Goal: Feedback & Contribution: Submit feedback/report problem

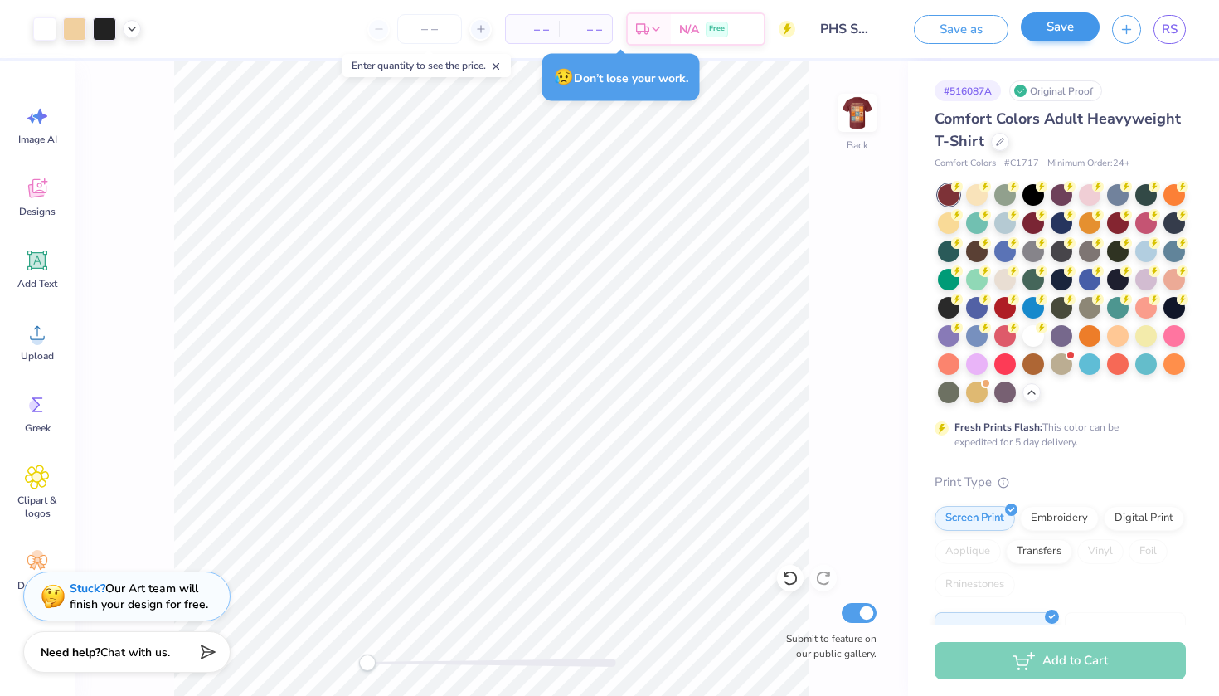
click at [591, 31] on button "Save" at bounding box center [1060, 26] width 79 height 29
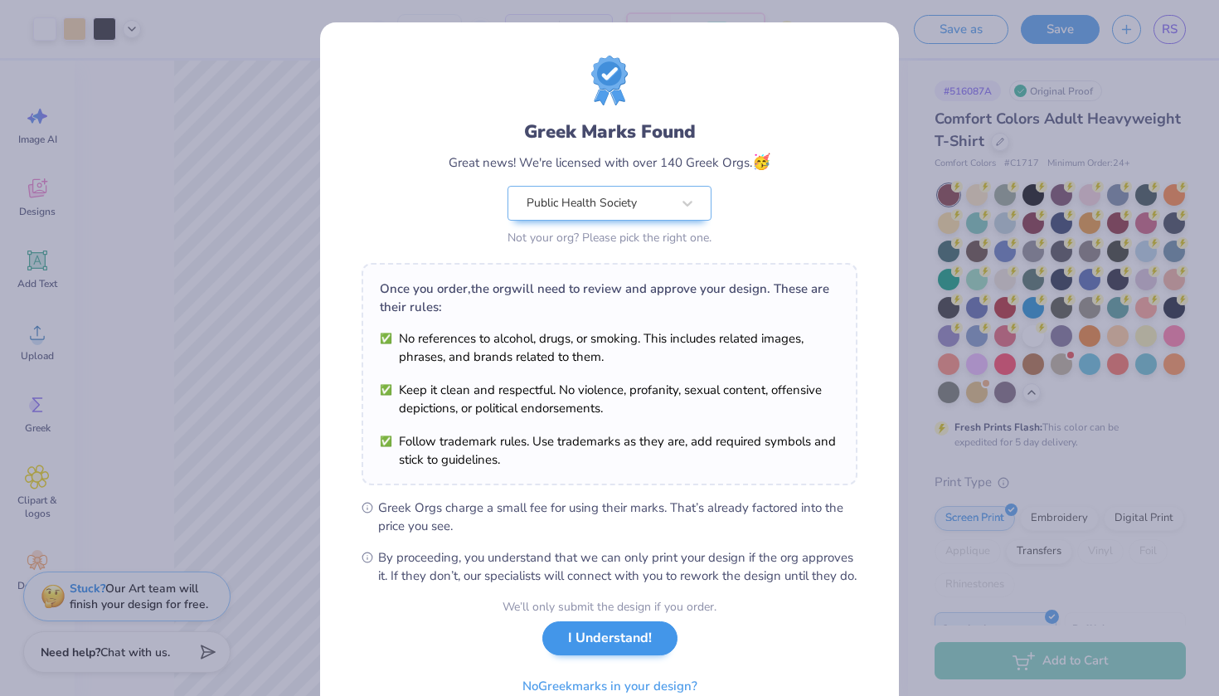
click at [591, 632] on button "I Understand!" at bounding box center [610, 638] width 135 height 34
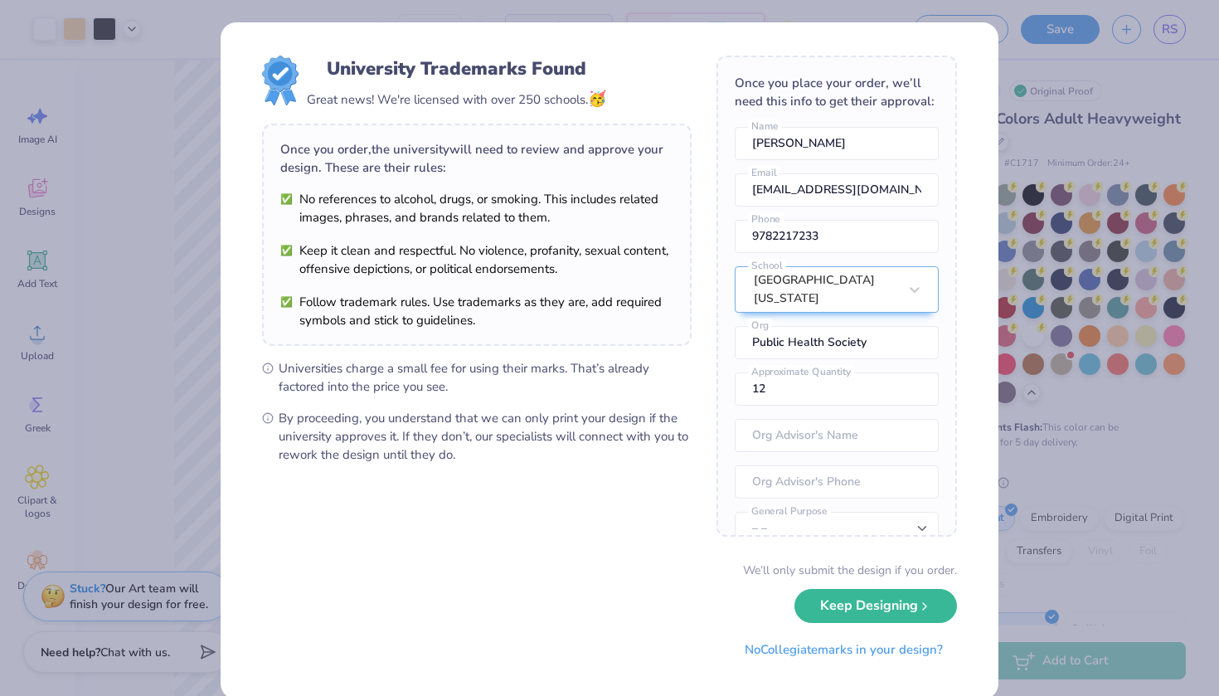
click at [591, 211] on div "University Trademarks Found Great news! We're licensed with over 250 schools. 🥳…" at bounding box center [609, 348] width 1219 height 696
click at [591, 598] on icon "submit" at bounding box center [924, 602] width 13 height 13
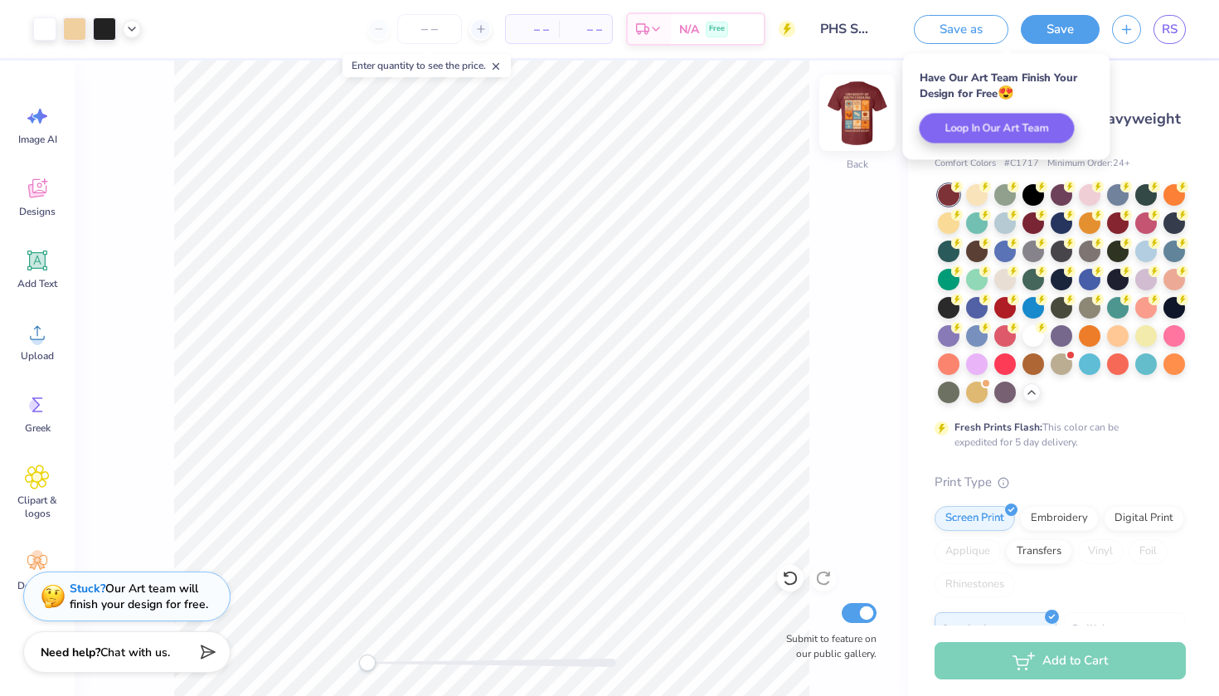
click at [591, 102] on img at bounding box center [858, 113] width 66 height 66
click at [591, 98] on div "Front Submit to feature on our public gallery." at bounding box center [492, 378] width 834 height 635
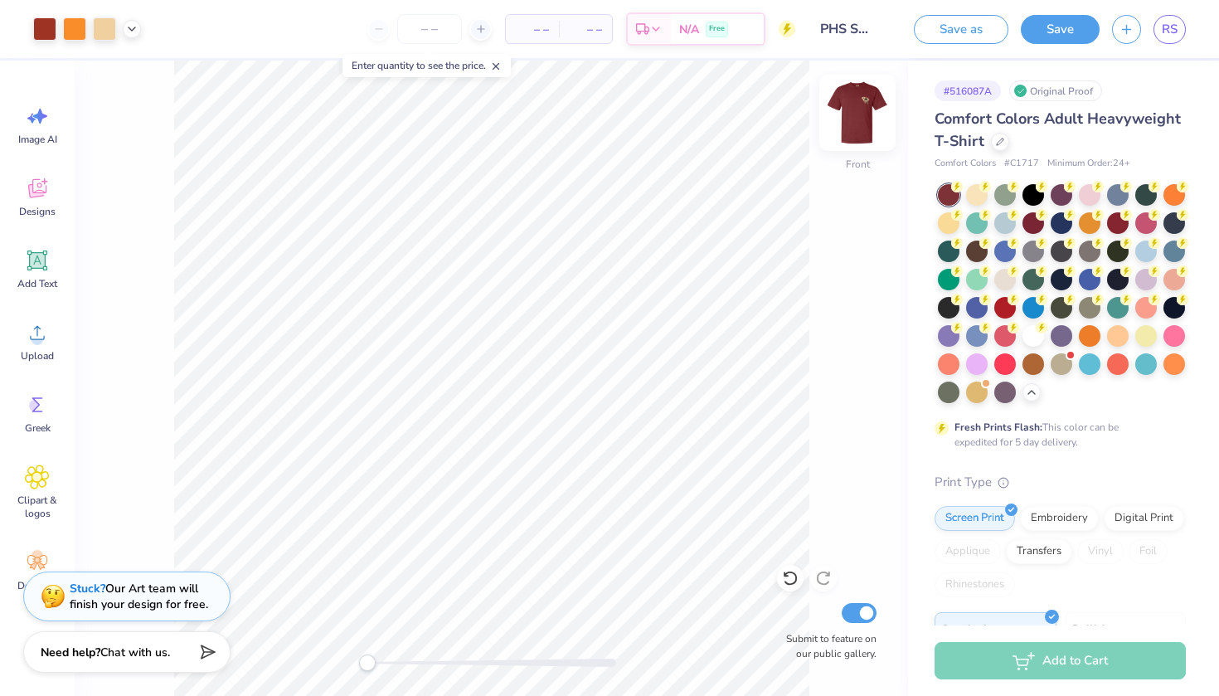
click at [591, 99] on img at bounding box center [858, 113] width 66 height 66
click at [591, 104] on img at bounding box center [858, 113] width 66 height 66
click at [166, 590] on div "Stuck? Our Art team will finish your design for free." at bounding box center [139, 594] width 139 height 32
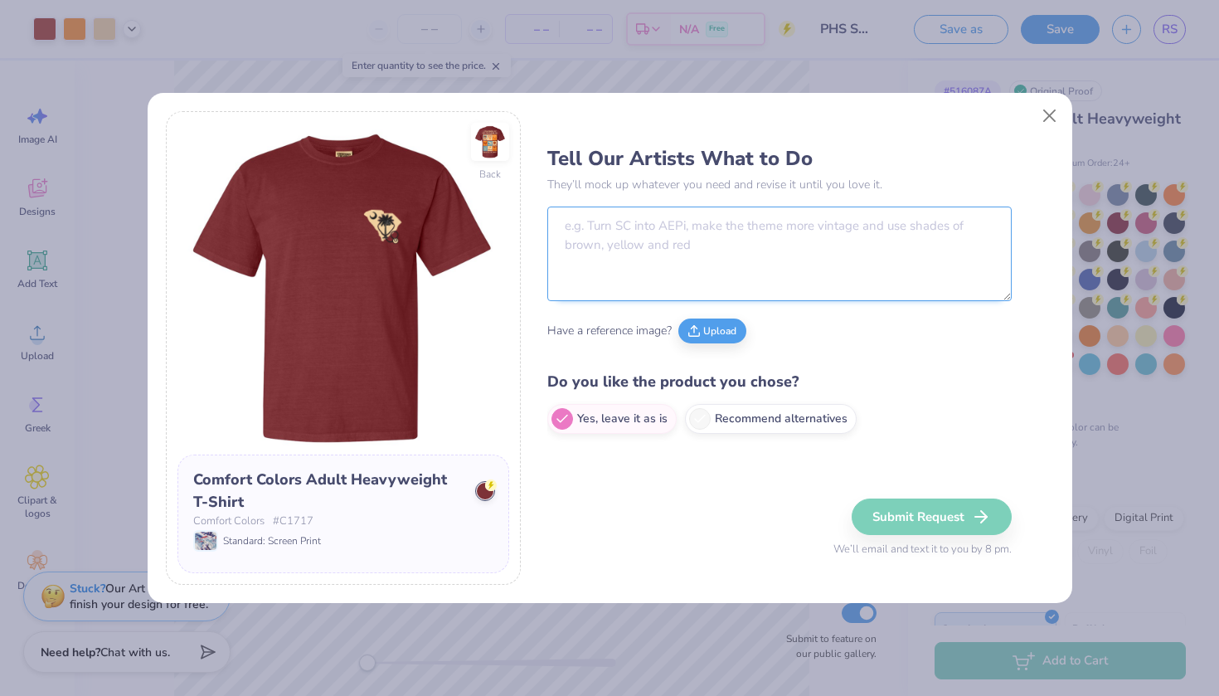
click at [591, 236] on textarea at bounding box center [779, 254] width 465 height 95
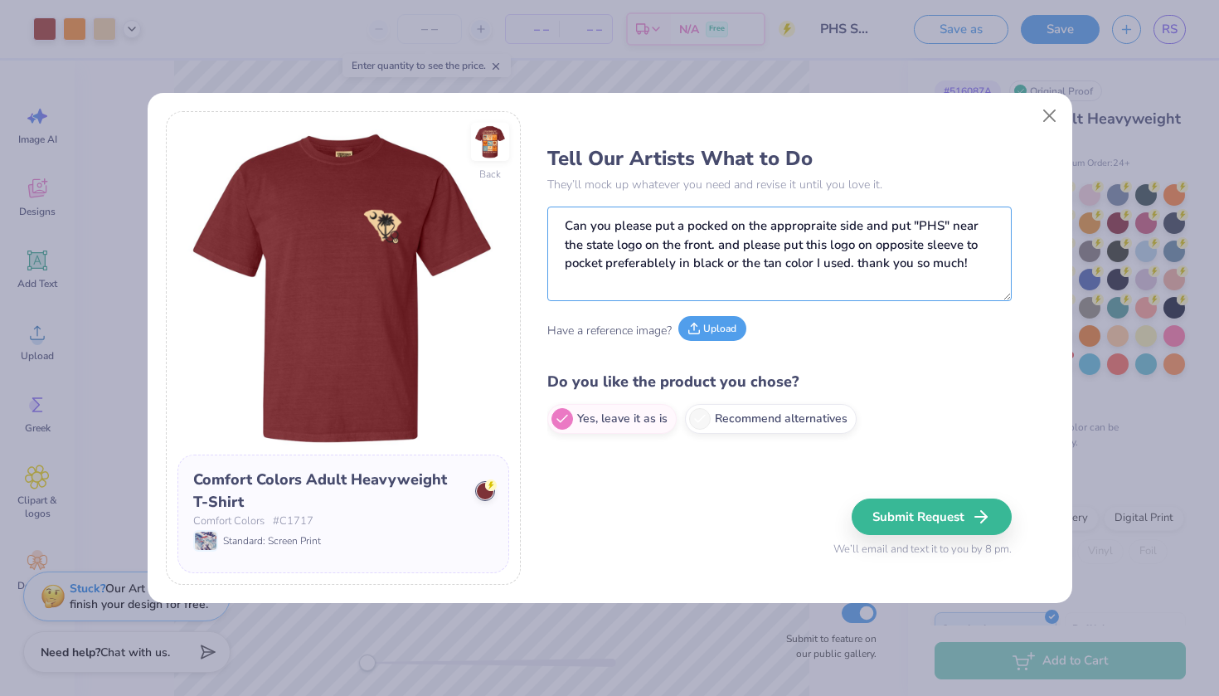
type textarea "Can you please put a pocked on the appropraite side and put "PHS" near the stat…"
click at [591, 333] on icon at bounding box center [695, 329] width 12 height 12
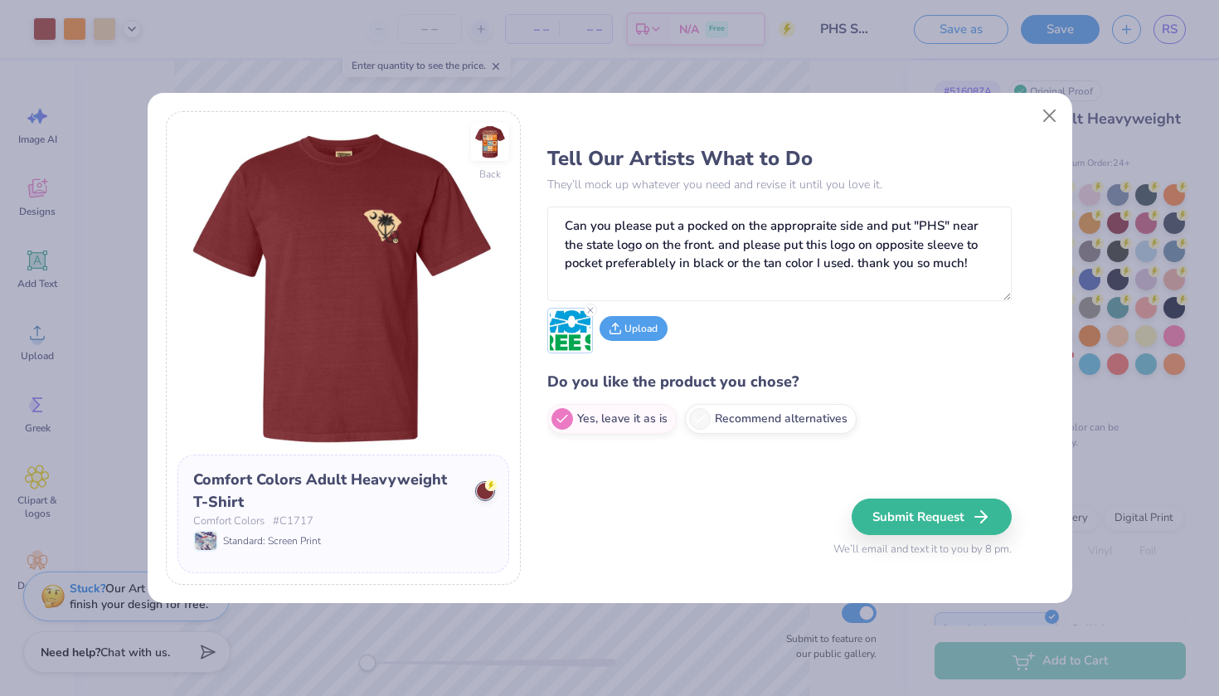
click at [591, 336] on button "Upload" at bounding box center [634, 328] width 68 height 25
click at [591, 411] on label "Recommend alternatives" at bounding box center [771, 416] width 172 height 30
click at [558, 413] on input "Recommend alternatives" at bounding box center [552, 418] width 11 height 11
radio input "true"
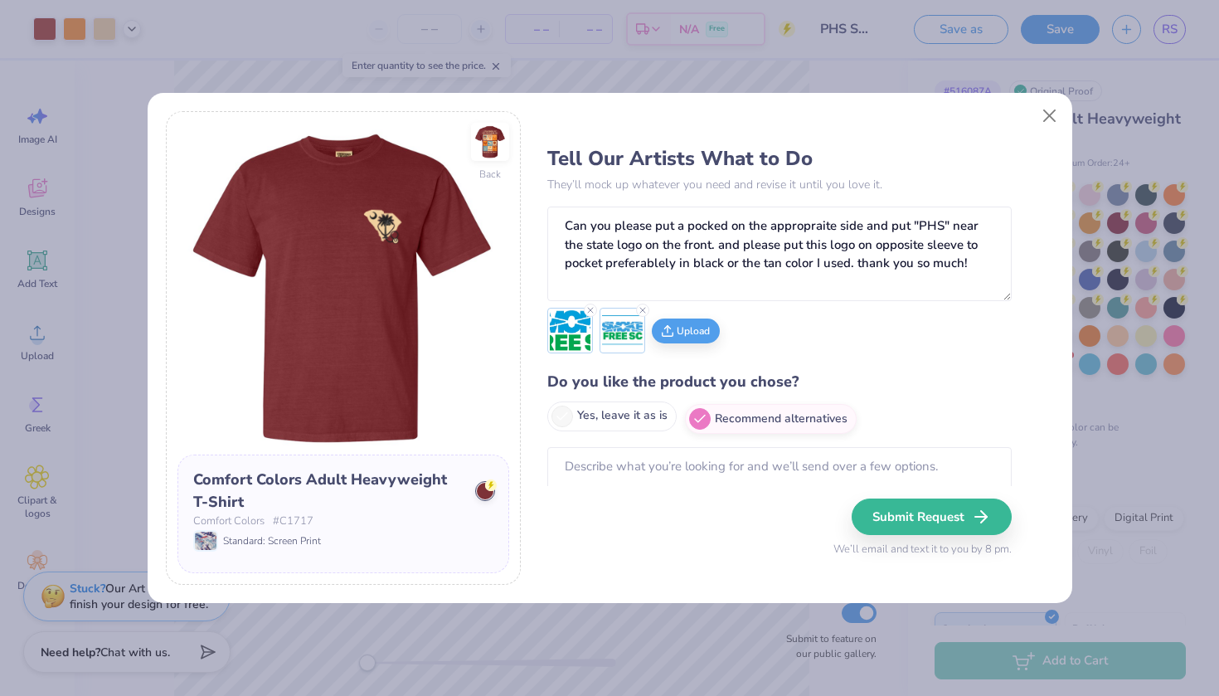
click at [591, 416] on label "Yes, leave it as is" at bounding box center [611, 416] width 129 height 30
click at [558, 416] on input "Yes, leave it as is" at bounding box center [552, 418] width 11 height 11
radio input "true"
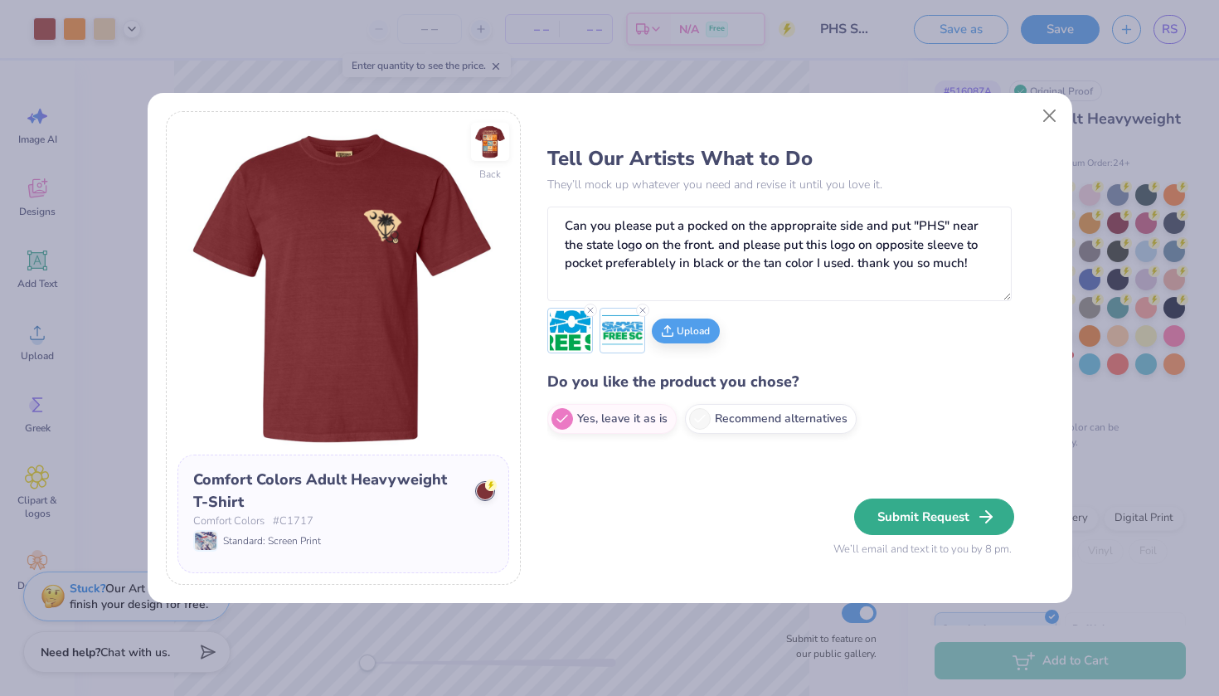
click at [591, 525] on button "Submit Request" at bounding box center [934, 517] width 160 height 36
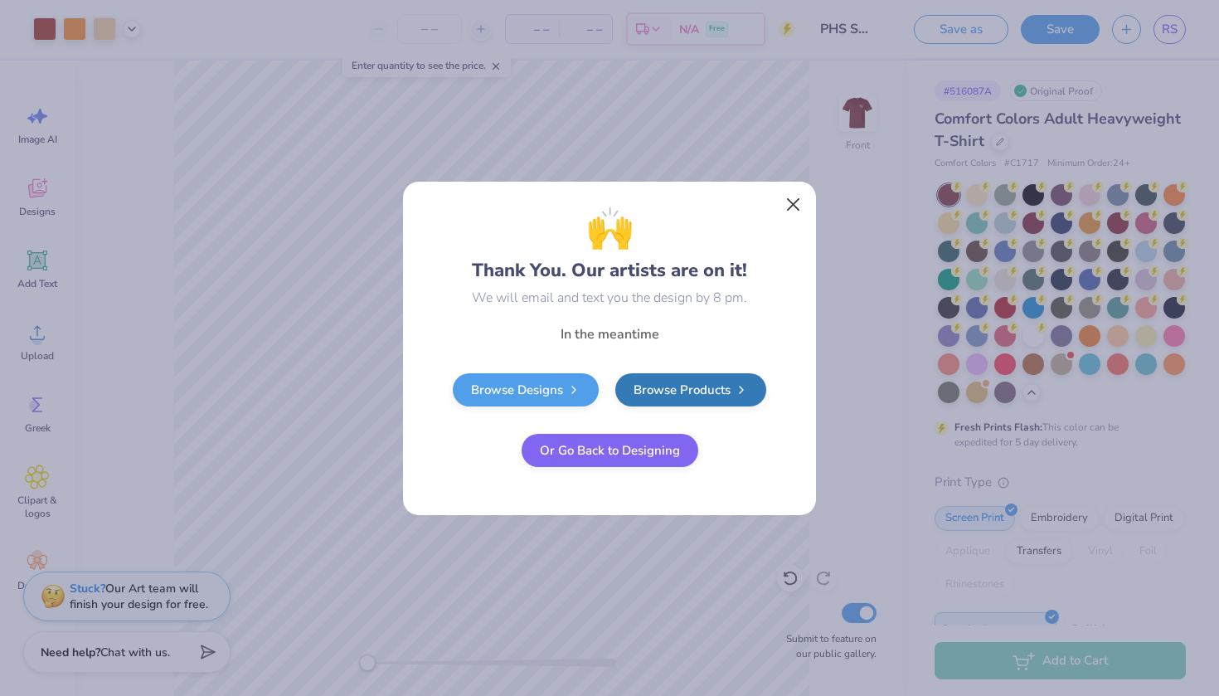
click at [591, 214] on button "Close" at bounding box center [794, 204] width 32 height 32
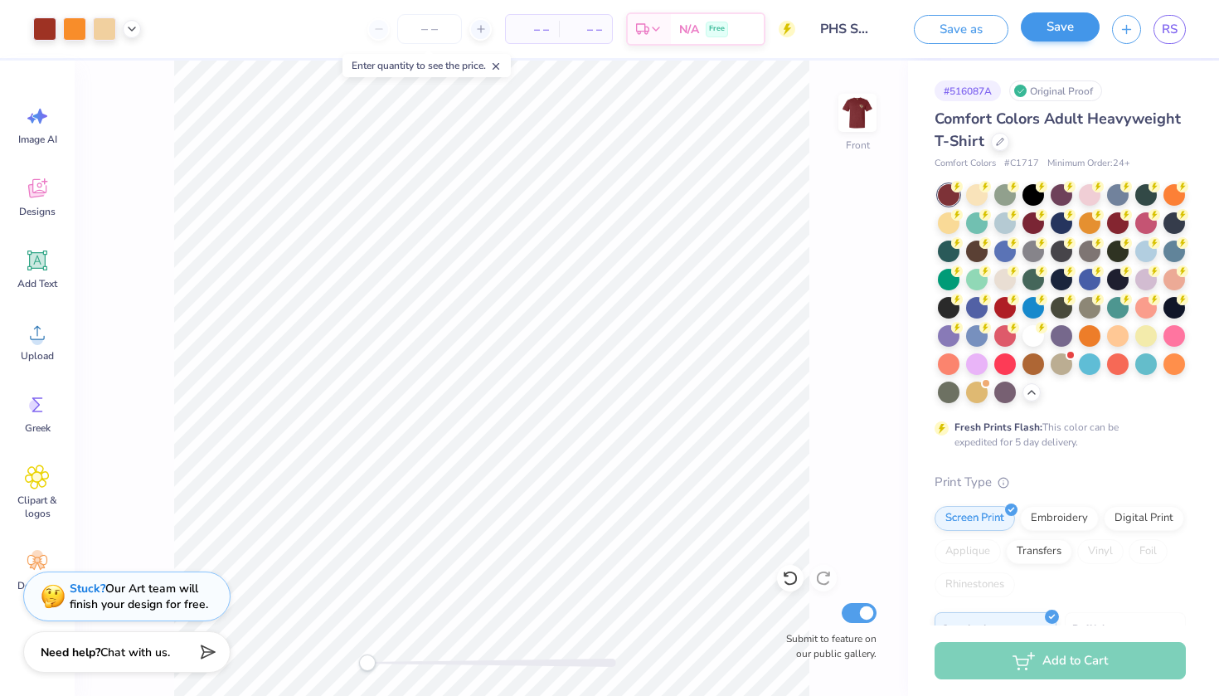
click at [591, 36] on button "Save" at bounding box center [1060, 26] width 79 height 29
